Goal: Information Seeking & Learning: Learn about a topic

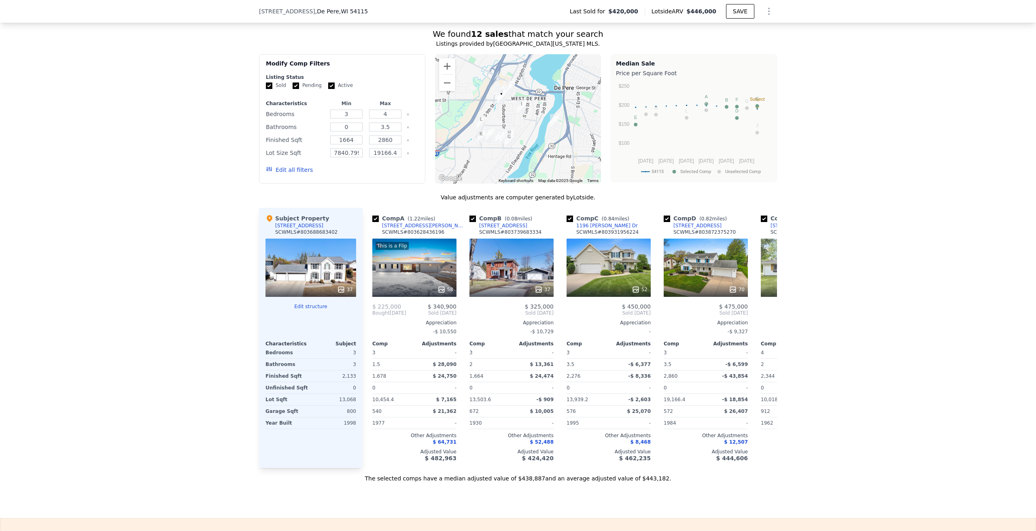
scroll to position [1012, 0]
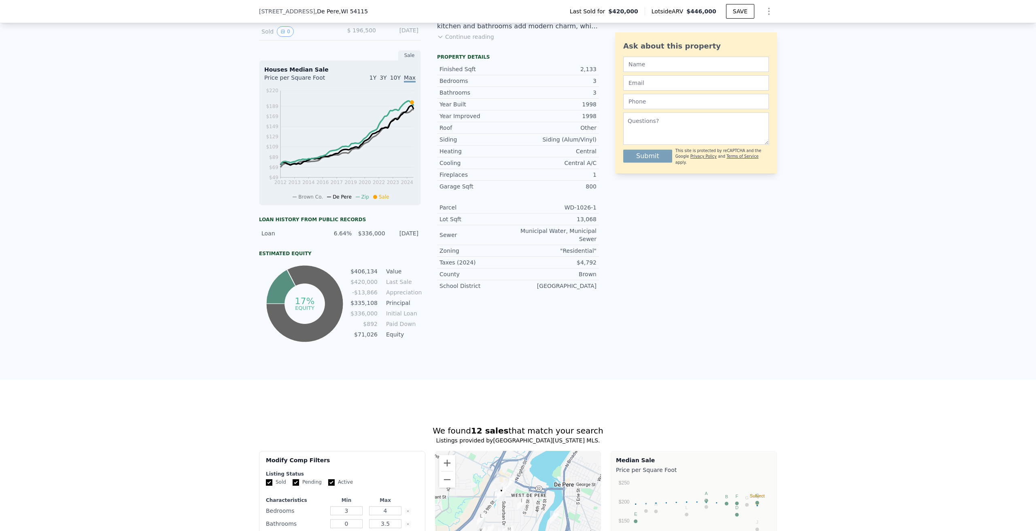
drag, startPoint x: 170, startPoint y: 261, endPoint x: 172, endPoint y: 191, distance: 70.9
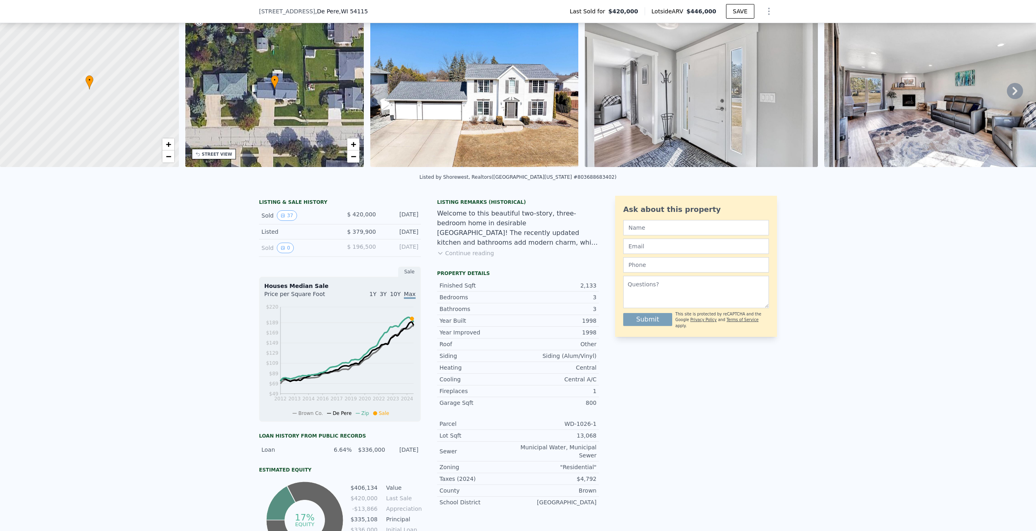
click at [268, 454] on div "Loan" at bounding box center [289, 450] width 57 height 8
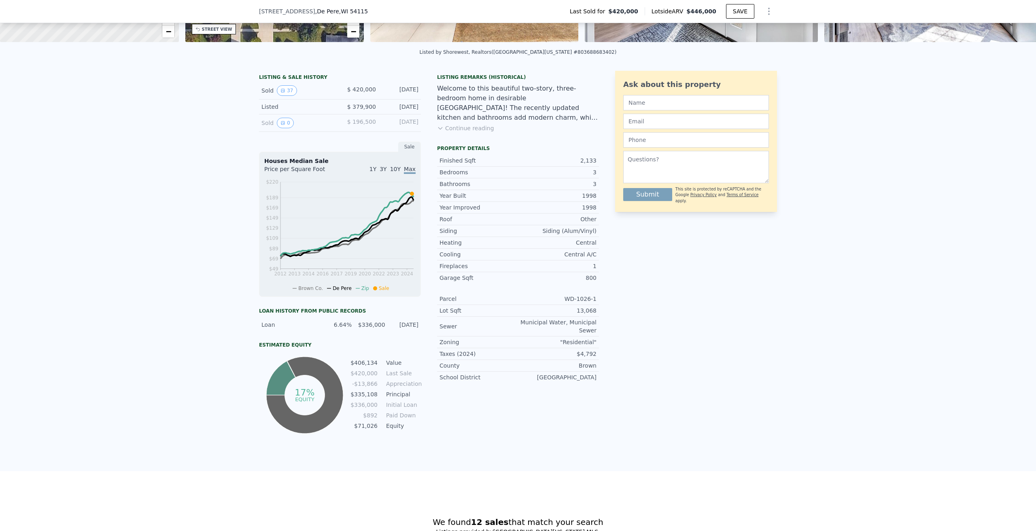
scroll to position [200, 0]
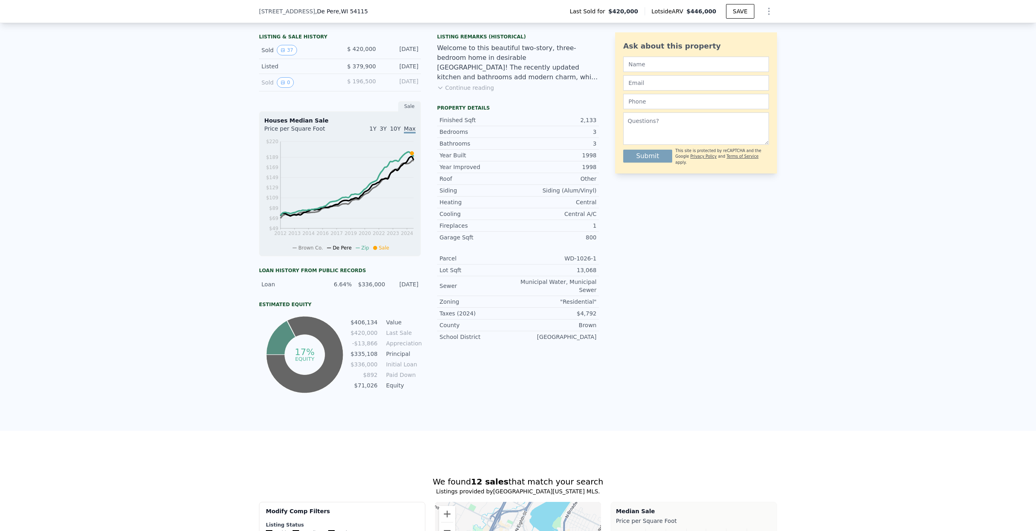
click at [140, 176] on div "LISTING & SALE HISTORY Sold 37 $ 420,000 [DATE] Listed $ 379,900 [DATE] Sold 0 …" at bounding box center [518, 227] width 1036 height 407
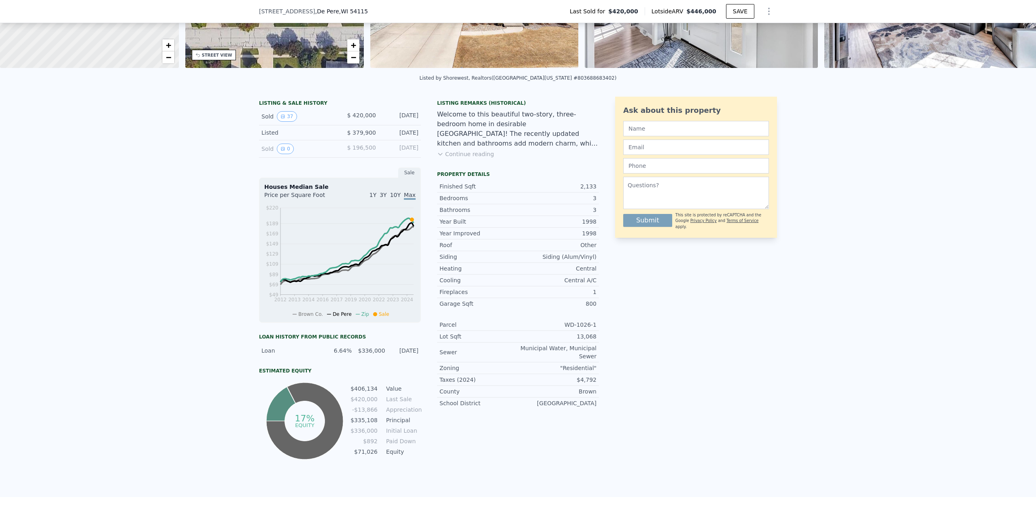
scroll to position [0, 0]
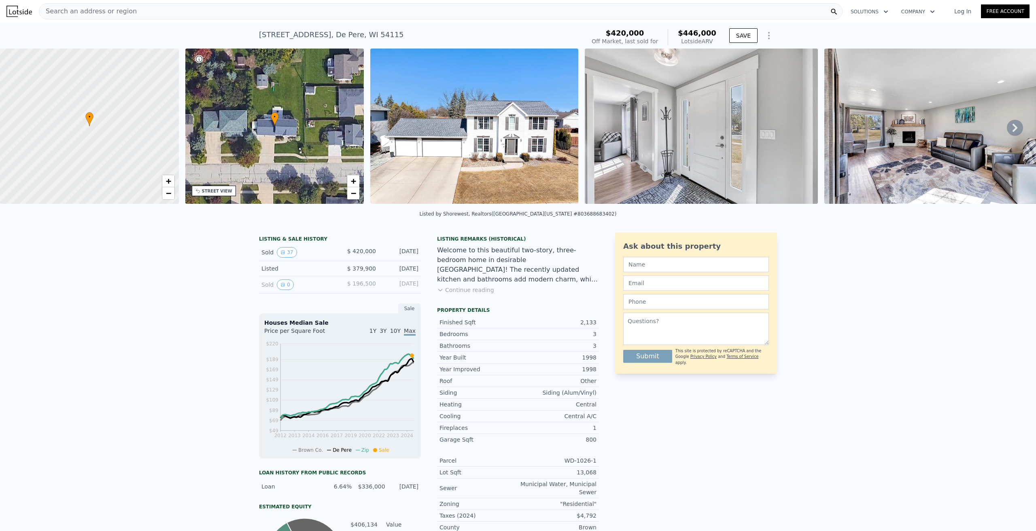
drag, startPoint x: 176, startPoint y: 287, endPoint x: 175, endPoint y: 204, distance: 82.6
click at [193, 13] on div "Search an address or region" at bounding box center [441, 11] width 804 height 16
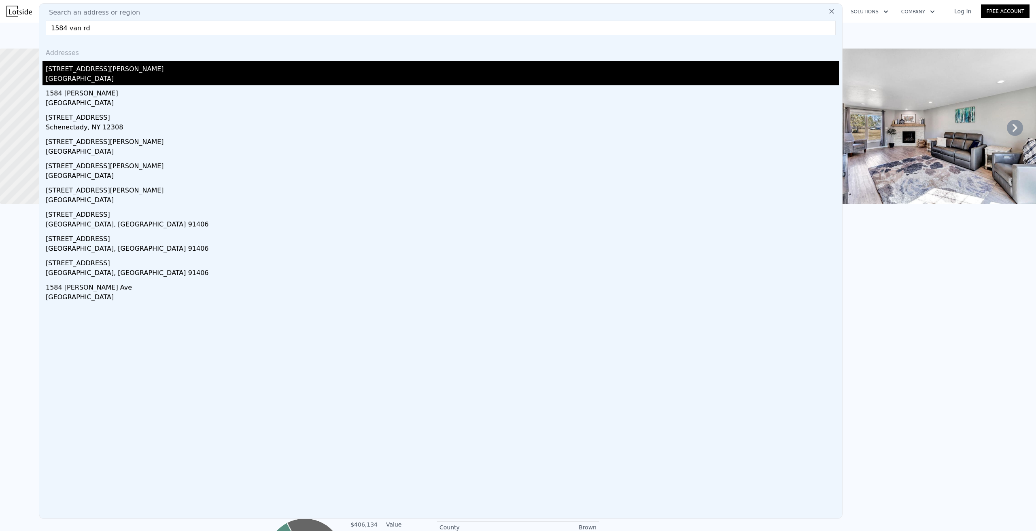
type input "1584 van rd"
click at [178, 80] on div "[GEOGRAPHIC_DATA]" at bounding box center [442, 79] width 793 height 11
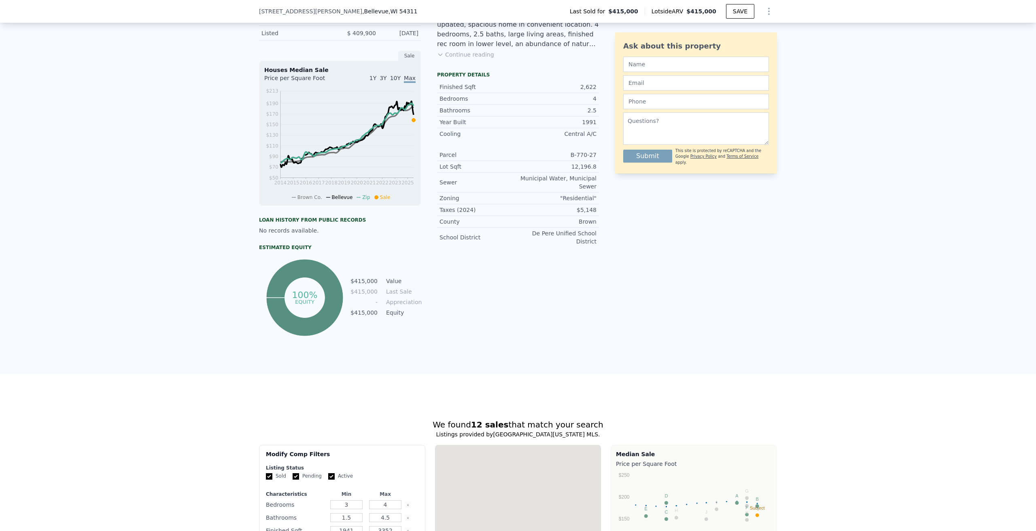
scroll to position [240, 0]
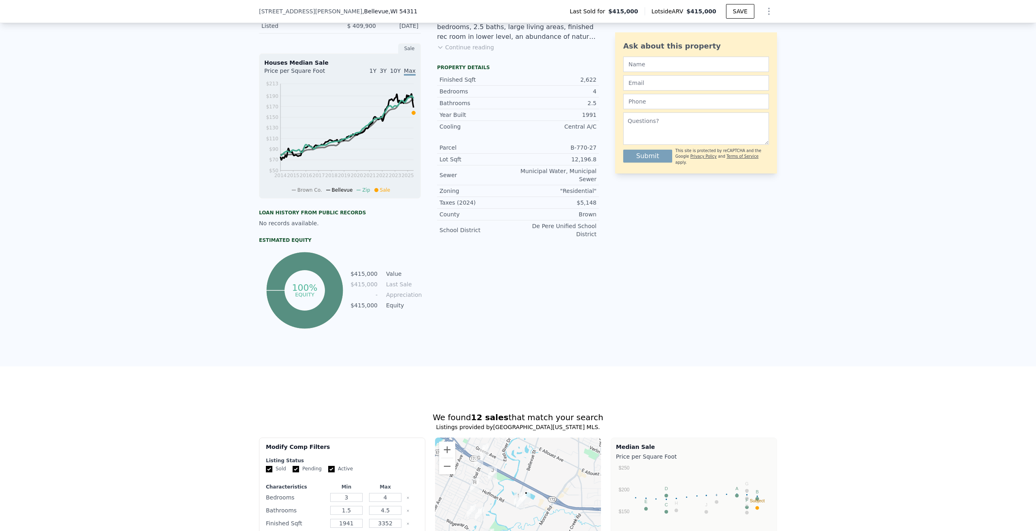
click at [259, 227] on div "No records available." at bounding box center [340, 223] width 162 height 8
drag, startPoint x: 264, startPoint y: 228, endPoint x: 329, endPoint y: 229, distance: 65.6
click at [329, 227] on div "No records available." at bounding box center [340, 223] width 162 height 8
click at [321, 227] on div "No records available." at bounding box center [340, 223] width 162 height 8
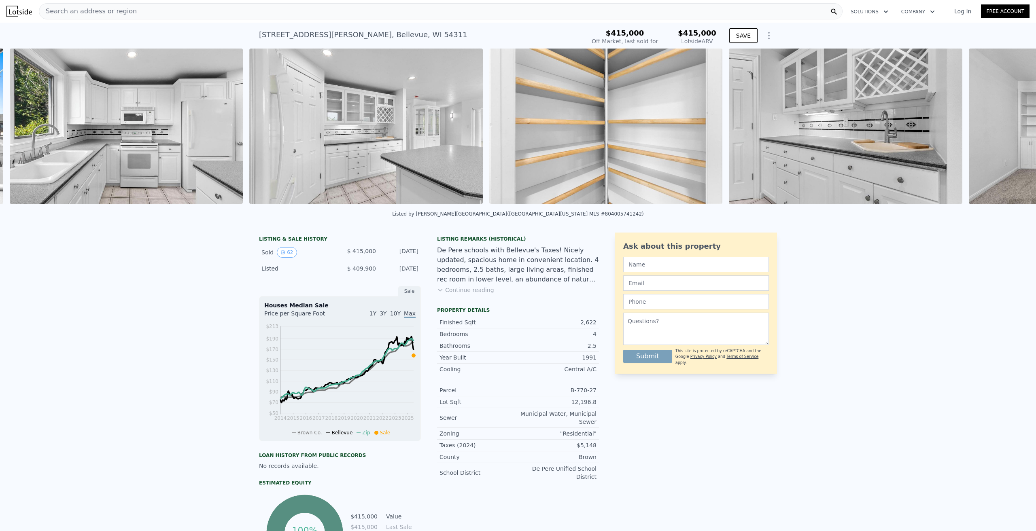
scroll to position [0, 7623]
